Goal: Information Seeking & Learning: Stay updated

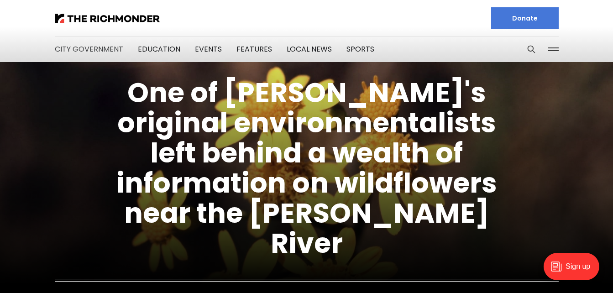
click at [98, 51] on link "City Government" at bounding box center [89, 49] width 69 height 11
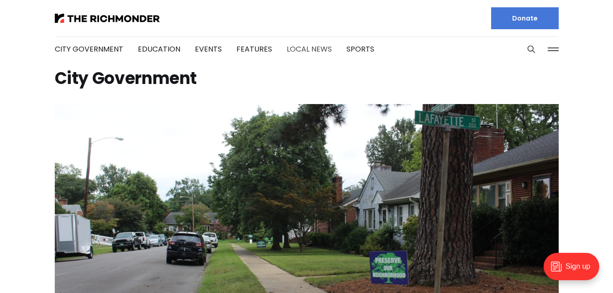
click at [301, 49] on link "Local News" at bounding box center [309, 49] width 45 height 11
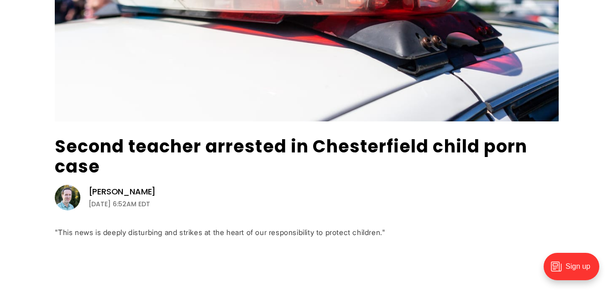
scroll to position [213, 0]
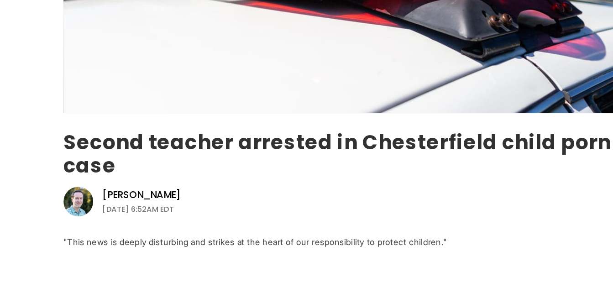
click at [216, 143] on link "Second teacher arrested in Chesterfield child porn case" at bounding box center [291, 156] width 473 height 44
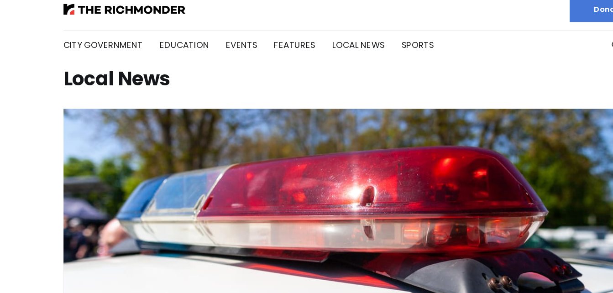
scroll to position [0, 0]
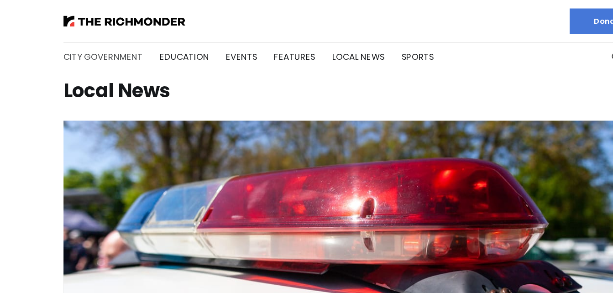
click at [88, 51] on link "City Government" at bounding box center [89, 49] width 69 height 11
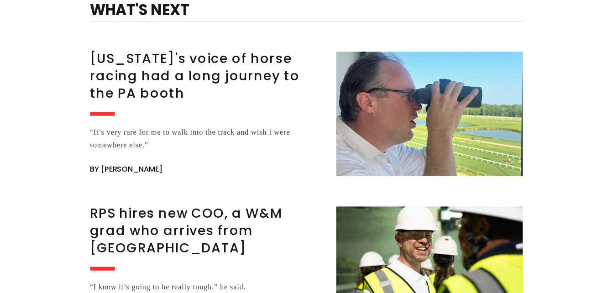
scroll to position [788, 0]
